Goal: Information Seeking & Learning: Learn about a topic

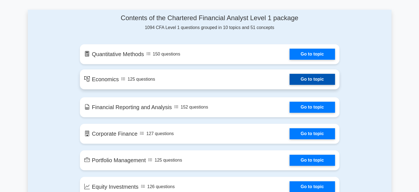
scroll to position [276, 0]
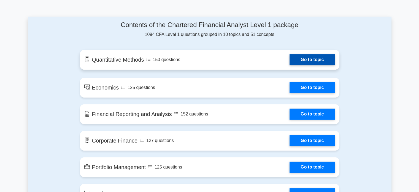
click at [316, 60] on link "Go to topic" at bounding box center [312, 59] width 45 height 11
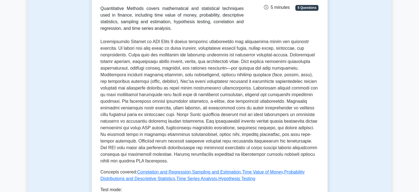
scroll to position [83, 0]
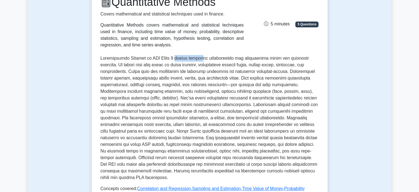
drag, startPoint x: 172, startPoint y: 59, endPoint x: 200, endPoint y: 58, distance: 27.9
click at [200, 58] on p at bounding box center [210, 118] width 218 height 126
click at [218, 63] on p at bounding box center [210, 118] width 218 height 126
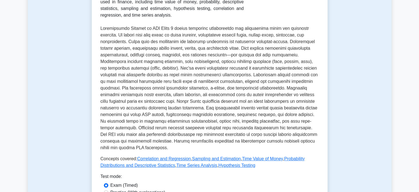
scroll to position [221, 0]
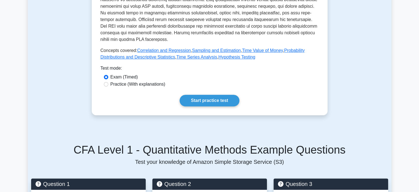
click at [144, 84] on label "Practice (With explanations)" at bounding box center [138, 84] width 55 height 7
click at [108, 84] on input "Practice (With explanations)" at bounding box center [106, 84] width 4 height 4
radio input "true"
click at [190, 100] on link "Start practice test" at bounding box center [210, 101] width 60 height 12
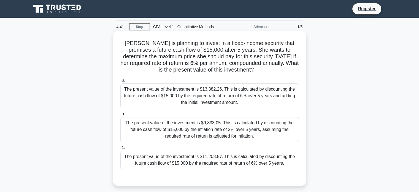
drag, startPoint x: 130, startPoint y: 89, endPoint x: 204, endPoint y: 103, distance: 75.2
click at [204, 103] on div "The present value of the investment is $13,382.26. This is calculated by discou…" at bounding box center [209, 95] width 179 height 25
click at [251, 104] on div "The present value of the investment is $13,382.26. This is calculated by discou…" at bounding box center [209, 95] width 179 height 25
click at [120, 82] on input "a. The present value of the investment is $13,382.26. This is calculated by dis…" at bounding box center [120, 80] width 0 height 4
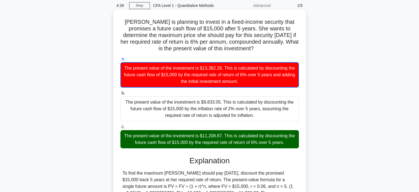
scroll to position [83, 0]
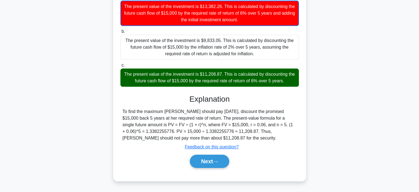
click at [239, 94] on h3 "Explanation" at bounding box center [210, 98] width 172 height 9
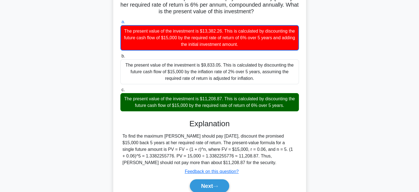
scroll to position [0, 0]
